Goal: Navigation & Orientation: Find specific page/section

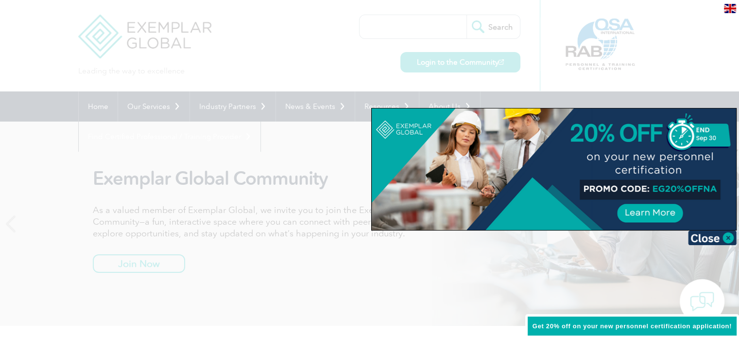
click at [731, 9] on img at bounding box center [730, 8] width 12 height 9
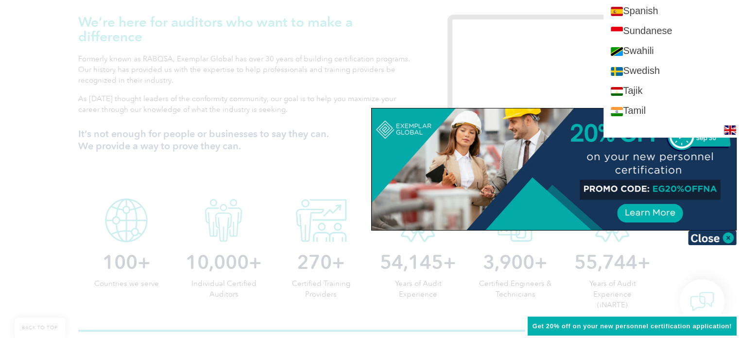
scroll to position [1687, 0]
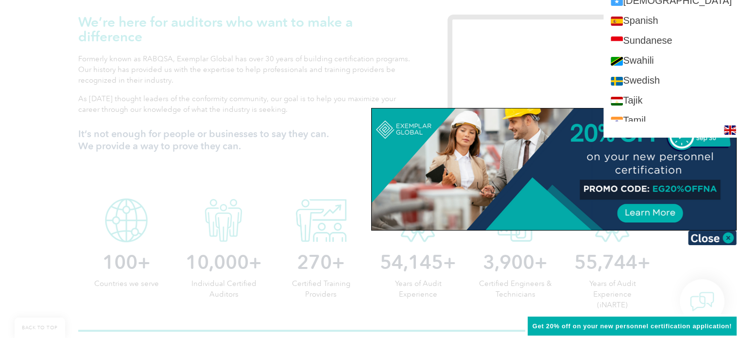
click at [39, 113] on div at bounding box center [369, 169] width 739 height 338
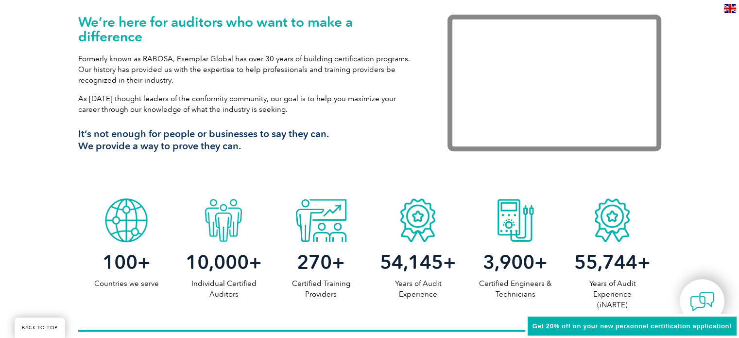
scroll to position [97, 0]
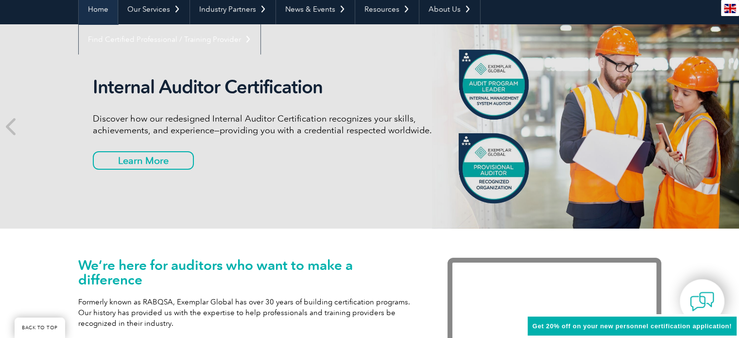
click at [103, 11] on link "Home" at bounding box center [98, 9] width 39 height 30
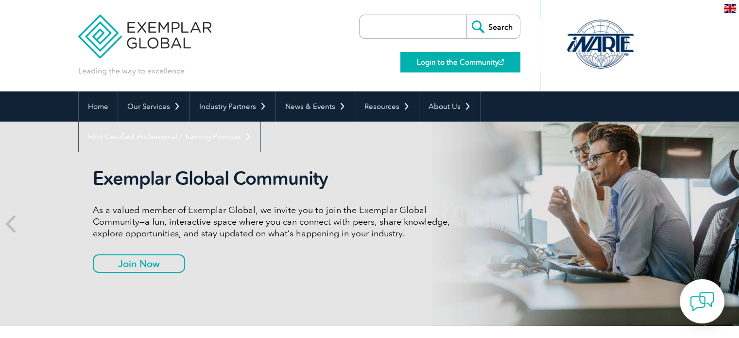
click at [461, 64] on link "Login to the Community" at bounding box center [460, 62] width 120 height 20
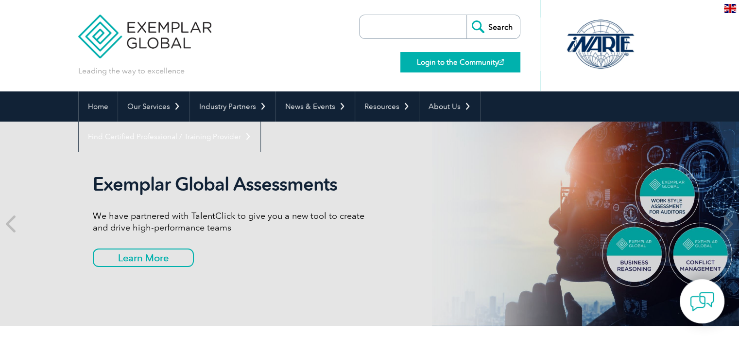
click at [439, 64] on link "Login to the Community" at bounding box center [460, 62] width 120 height 20
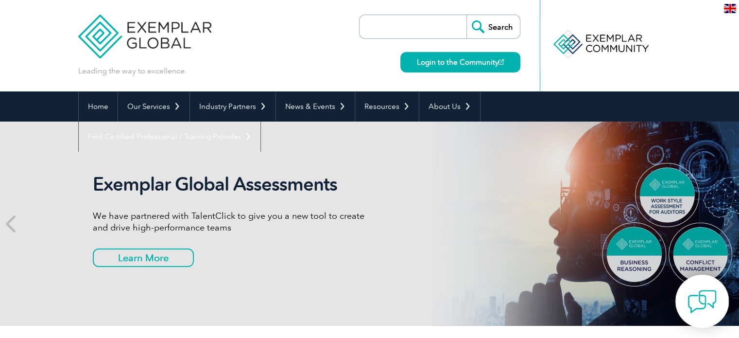
click at [704, 306] on img at bounding box center [702, 301] width 29 height 29
